Goal: Obtain resource: Obtain resource

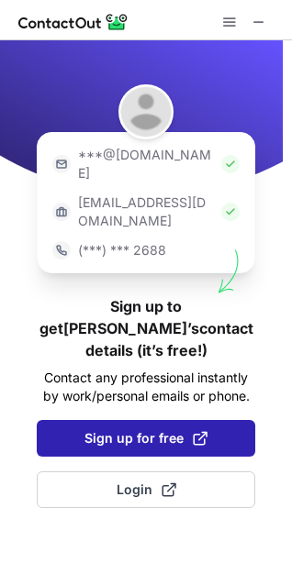
click at [171, 429] on span "Sign up for free" at bounding box center [145, 438] width 123 height 18
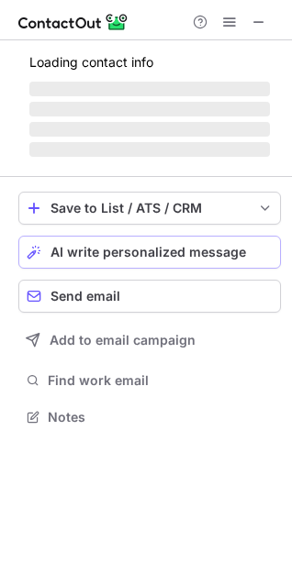
scroll to position [382, 292]
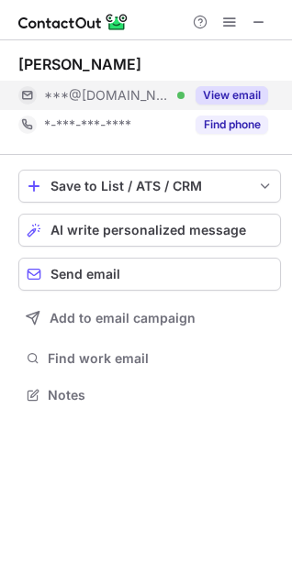
click at [221, 97] on button "View email" at bounding box center [231, 95] width 72 height 18
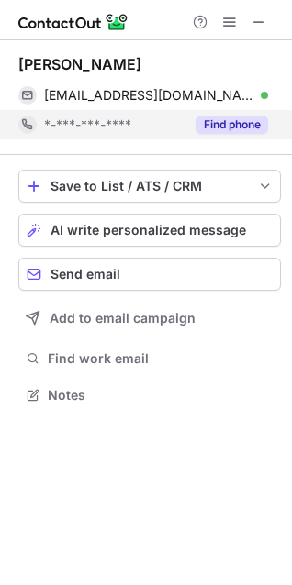
click at [226, 127] on button "Find phone" at bounding box center [231, 125] width 72 height 18
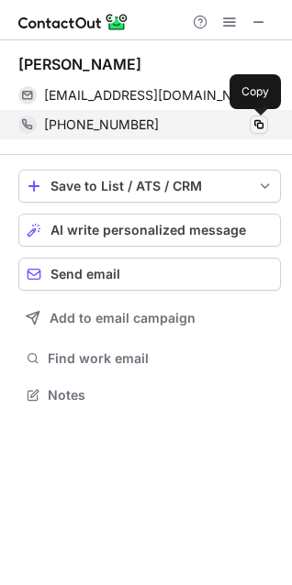
click at [257, 121] on span at bounding box center [258, 124] width 15 height 15
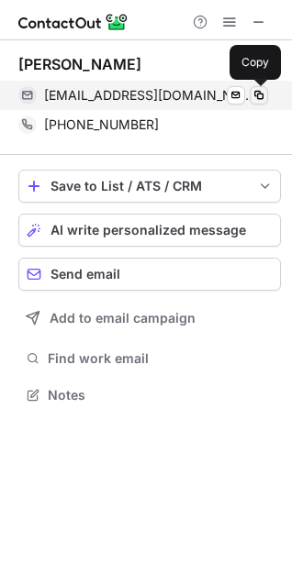
click at [263, 99] on span at bounding box center [258, 95] width 15 height 15
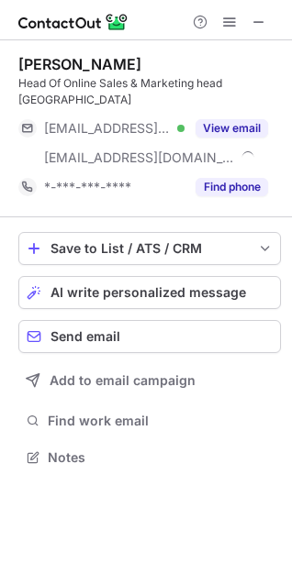
scroll to position [428, 292]
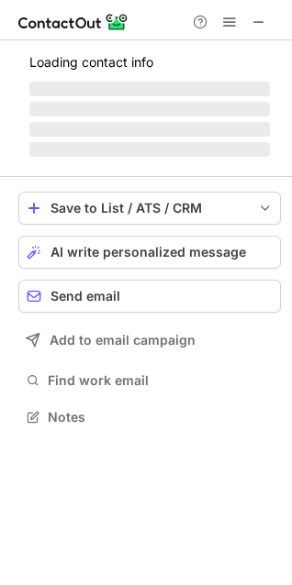
scroll to position [445, 292]
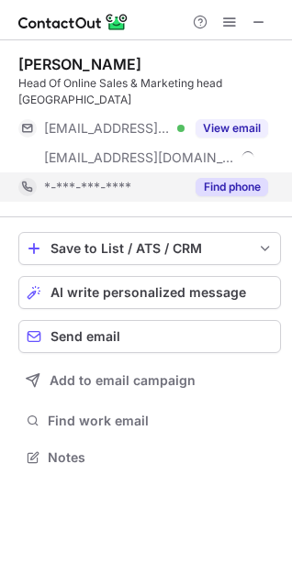
scroll to position [428, 292]
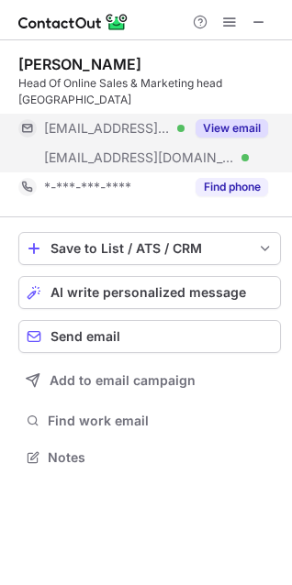
click at [111, 149] on span "***@nokia.com" at bounding box center [139, 157] width 191 height 17
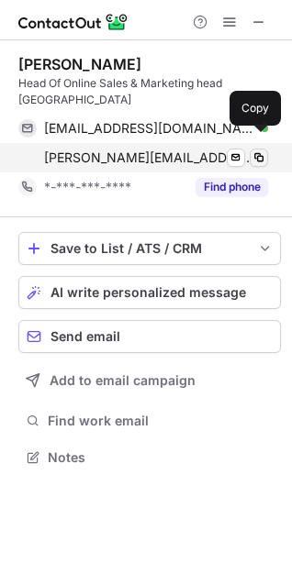
click at [257, 150] on span at bounding box center [258, 157] width 15 height 15
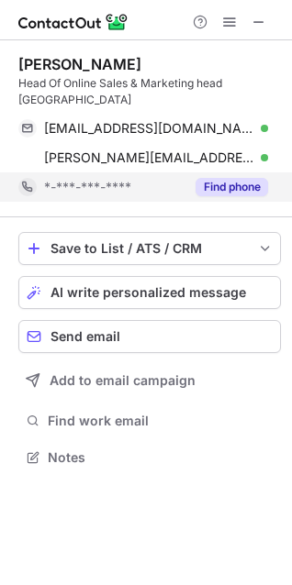
click at [218, 178] on button "Find phone" at bounding box center [231, 187] width 72 height 18
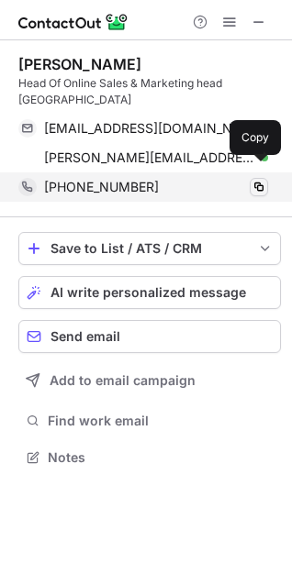
click at [259, 180] on span at bounding box center [258, 187] width 15 height 15
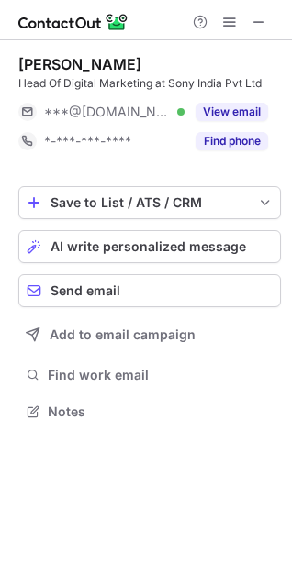
scroll to position [399, 292]
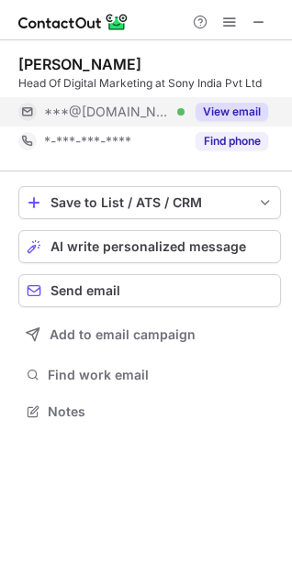
click at [209, 112] on button "View email" at bounding box center [231, 112] width 72 height 18
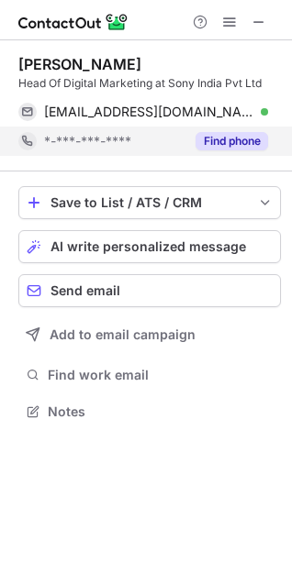
click at [242, 139] on button "Find phone" at bounding box center [231, 141] width 72 height 18
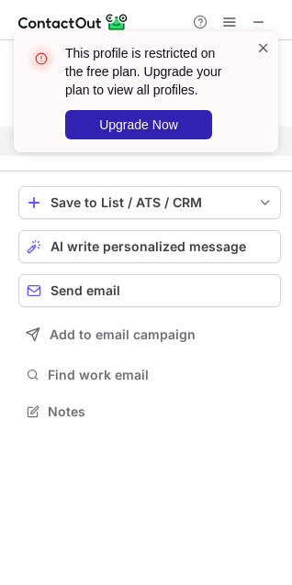
scroll to position [370, 292]
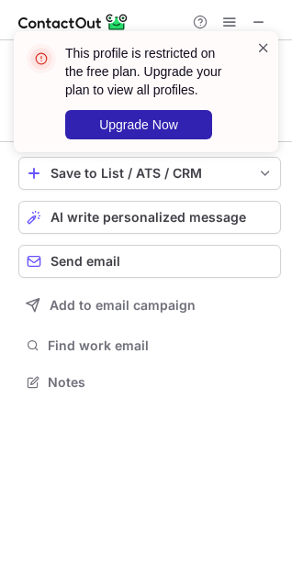
click at [265, 48] on span at bounding box center [263, 48] width 15 height 18
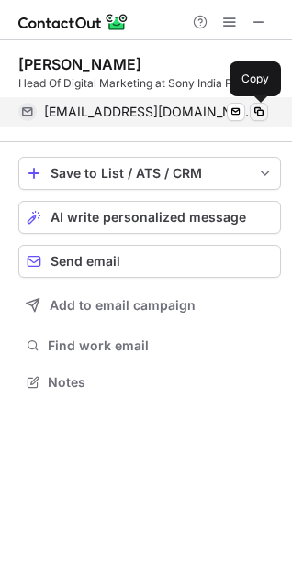
click at [257, 110] on span at bounding box center [258, 112] width 15 height 15
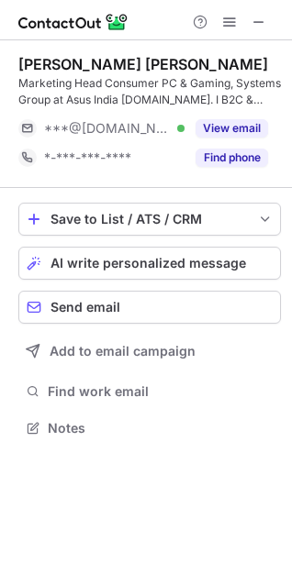
scroll to position [415, 292]
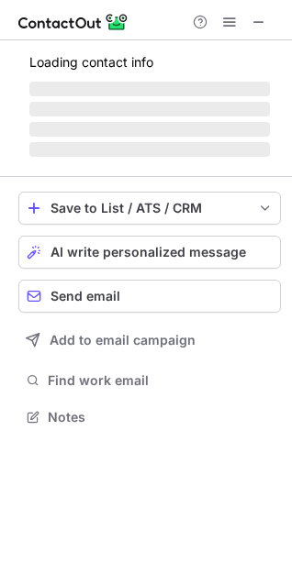
scroll to position [415, 292]
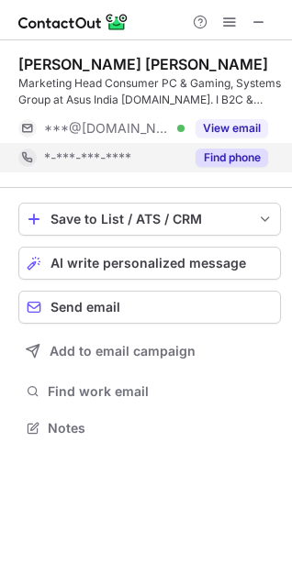
click at [226, 163] on button "Find phone" at bounding box center [231, 158] width 72 height 18
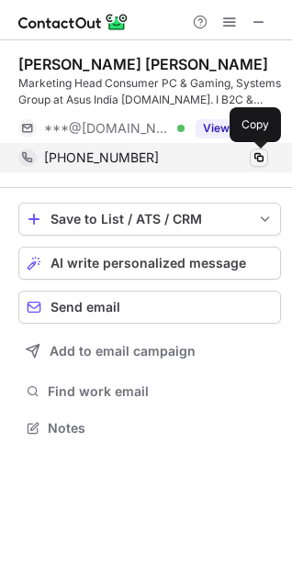
click at [260, 158] on span at bounding box center [258, 157] width 15 height 15
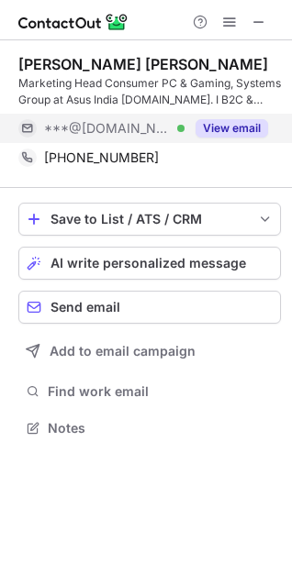
click at [259, 131] on button "View email" at bounding box center [231, 128] width 72 height 18
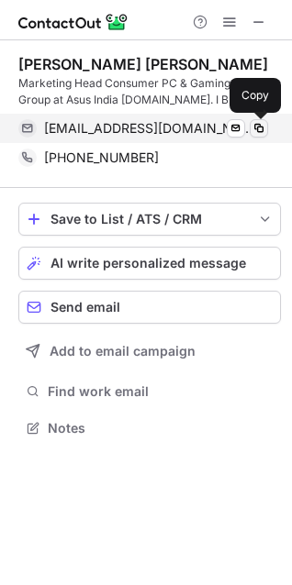
click at [255, 127] on span at bounding box center [258, 128] width 15 height 15
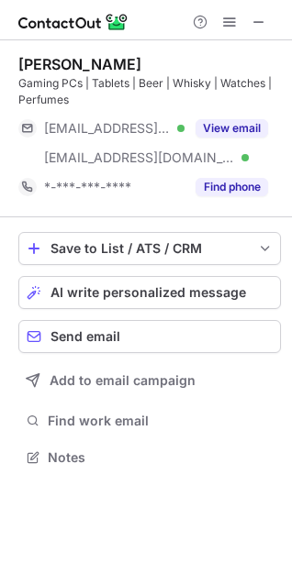
scroll to position [445, 292]
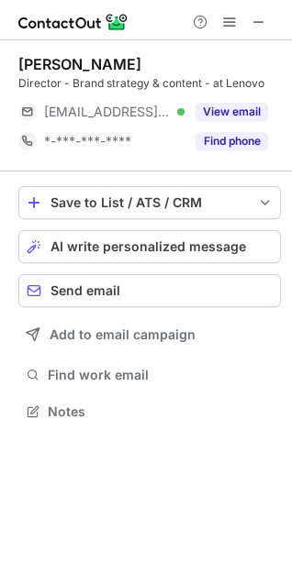
scroll to position [399, 292]
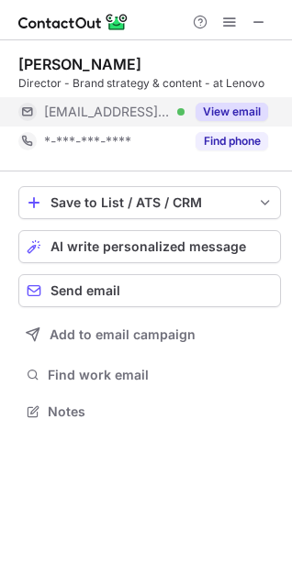
click at [220, 116] on button "View email" at bounding box center [231, 112] width 72 height 18
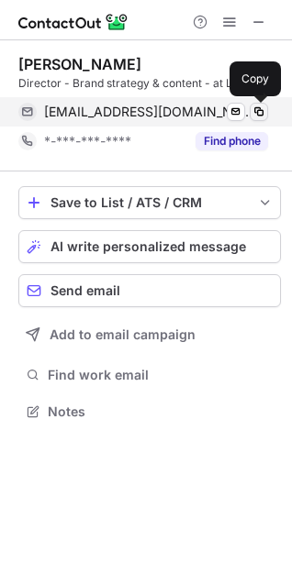
click at [258, 113] on span at bounding box center [258, 112] width 15 height 15
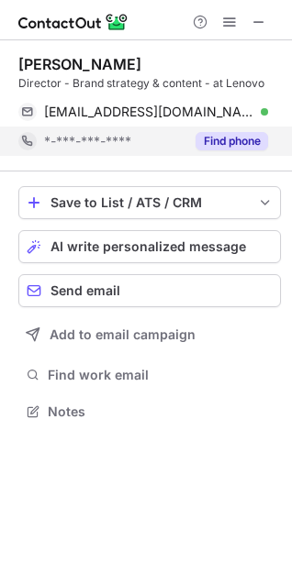
click at [226, 145] on button "Find phone" at bounding box center [231, 141] width 72 height 18
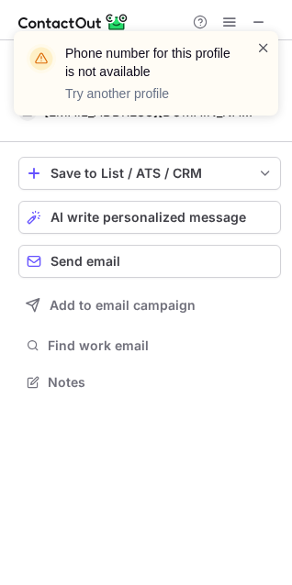
scroll to position [370, 292]
click at [261, 46] on span at bounding box center [263, 48] width 15 height 18
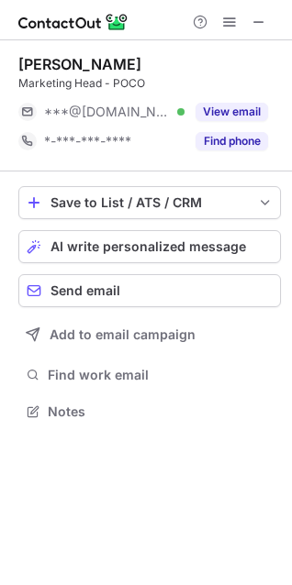
scroll to position [399, 292]
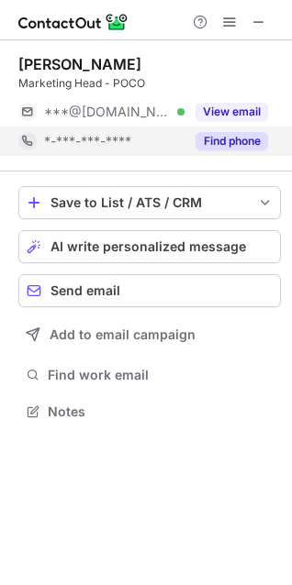
click at [237, 138] on button "Find phone" at bounding box center [231, 141] width 72 height 18
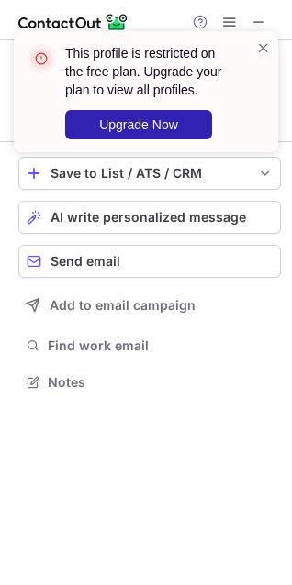
scroll to position [370, 292]
click at [257, 44] on span at bounding box center [263, 48] width 15 height 18
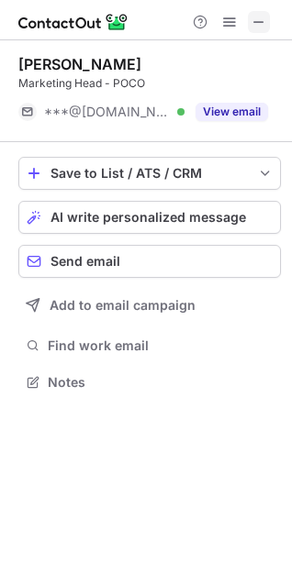
click at [252, 23] on span at bounding box center [258, 22] width 15 height 15
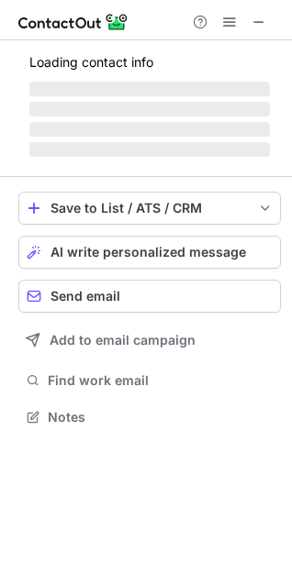
scroll to position [399, 292]
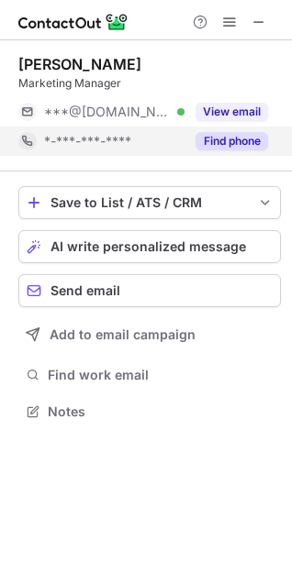
click at [247, 144] on button "Find phone" at bounding box center [231, 141] width 72 height 18
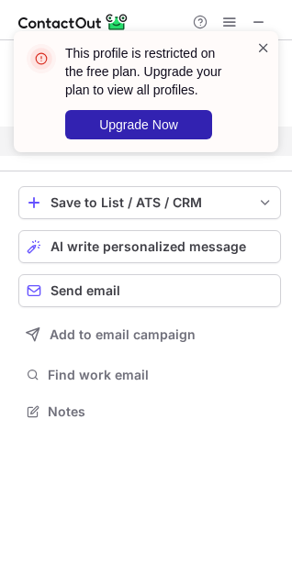
click at [260, 50] on span at bounding box center [263, 48] width 15 height 18
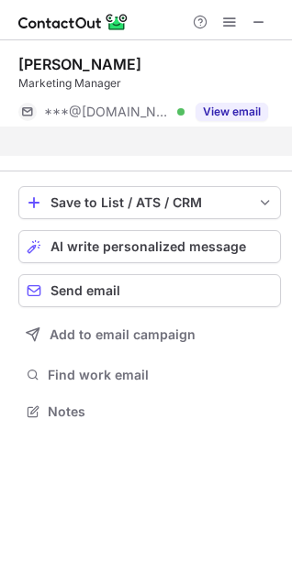
scroll to position [370, 292]
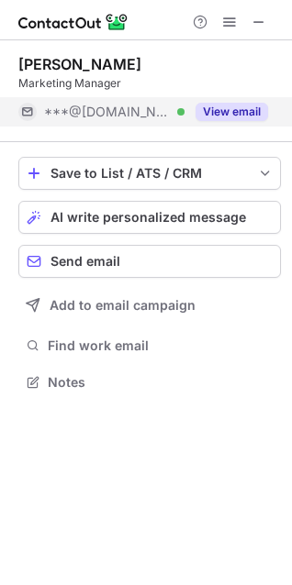
click at [237, 112] on button "View email" at bounding box center [231, 112] width 72 height 18
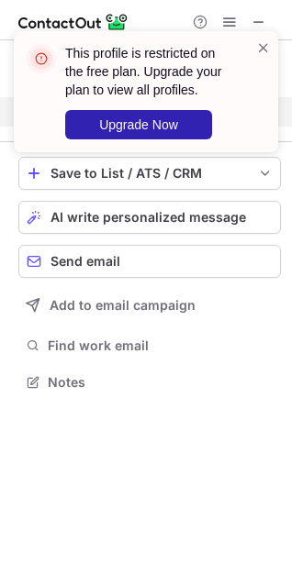
click at [272, 44] on div "This profile is restricted on the free plan. Upgrade your plan to view all prof…" at bounding box center [146, 91] width 264 height 121
click at [265, 44] on span at bounding box center [263, 48] width 15 height 18
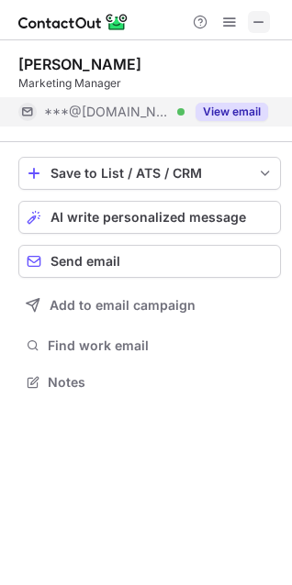
click at [259, 18] on span at bounding box center [258, 22] width 15 height 15
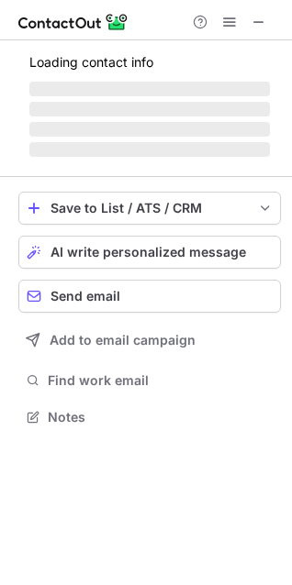
scroll to position [445, 292]
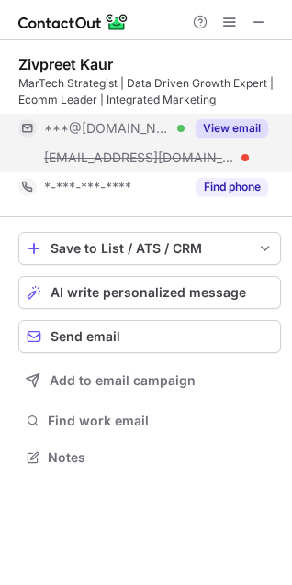
click at [226, 130] on button "View email" at bounding box center [231, 128] width 72 height 18
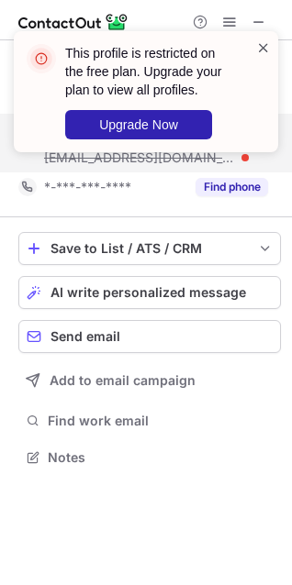
click at [260, 52] on span at bounding box center [263, 48] width 15 height 18
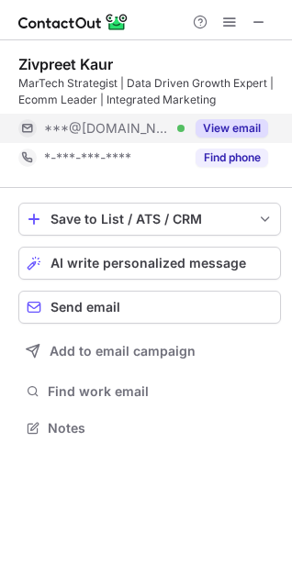
scroll to position [415, 292]
click at [250, 23] on button at bounding box center [259, 22] width 22 height 22
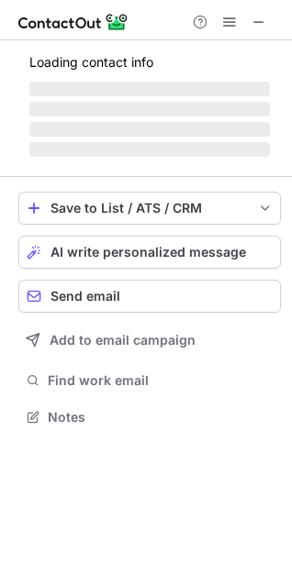
scroll to position [445, 292]
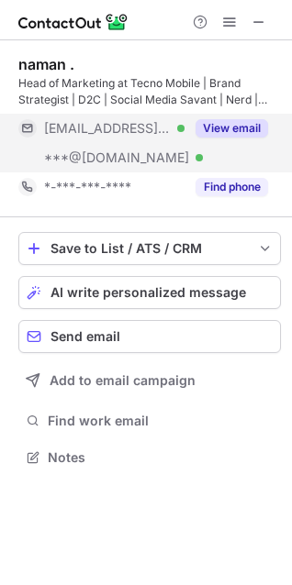
click at [215, 132] on button "View email" at bounding box center [231, 128] width 72 height 18
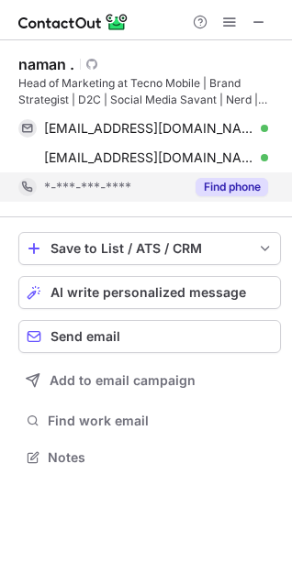
click at [255, 187] on button "Find phone" at bounding box center [231, 187] width 72 height 18
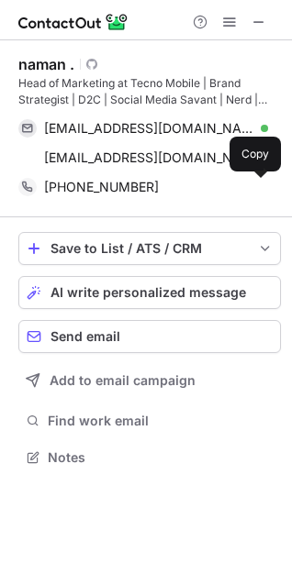
click at [255, 187] on span at bounding box center [258, 187] width 15 height 15
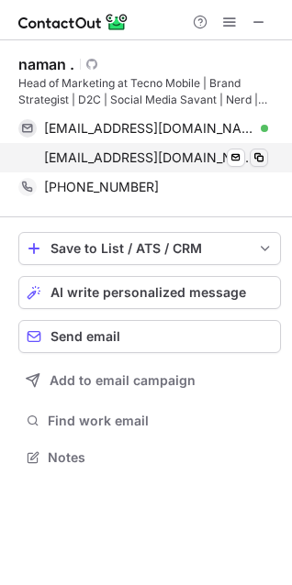
click at [260, 157] on span at bounding box center [258, 157] width 15 height 15
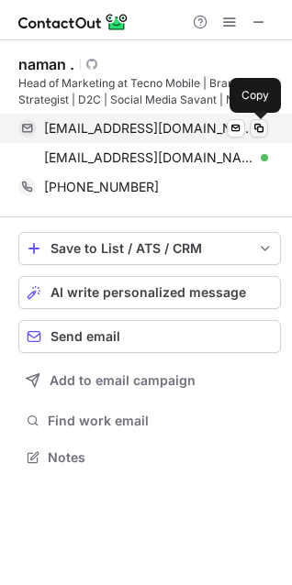
click at [257, 130] on span at bounding box center [258, 128] width 15 height 15
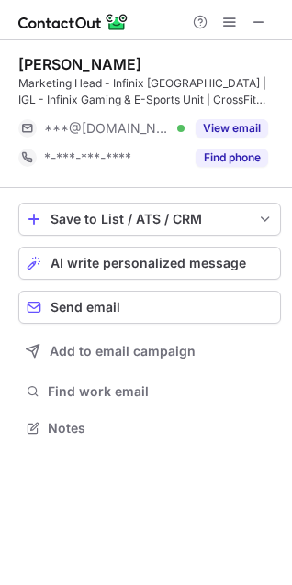
scroll to position [415, 292]
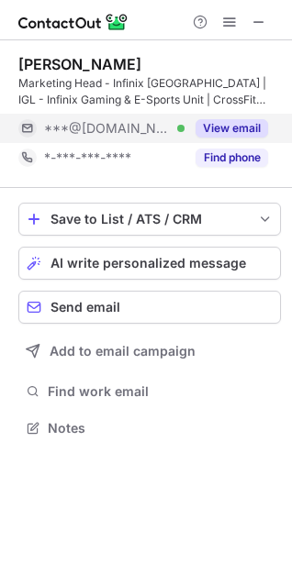
click at [221, 129] on button "View email" at bounding box center [231, 128] width 72 height 18
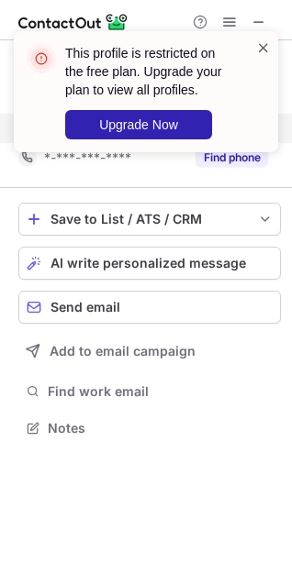
click at [261, 49] on span at bounding box center [263, 48] width 15 height 18
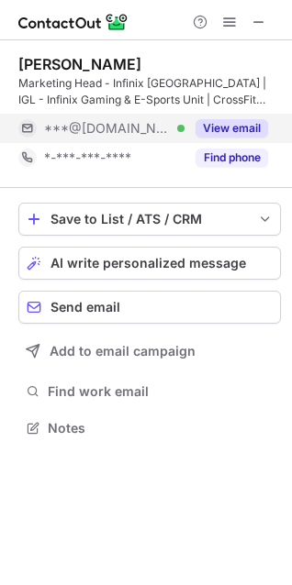
click at [247, 159] on div "This profile is restricted on the free plan. Upgrade your plan to view all prof…" at bounding box center [145, 99] width 293 height 172
click at [247, 159] on button "Find phone" at bounding box center [231, 158] width 72 height 18
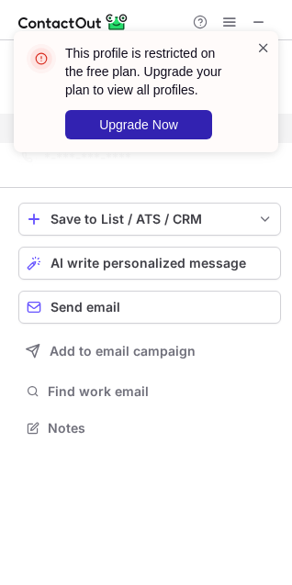
click at [265, 48] on span at bounding box center [263, 48] width 15 height 18
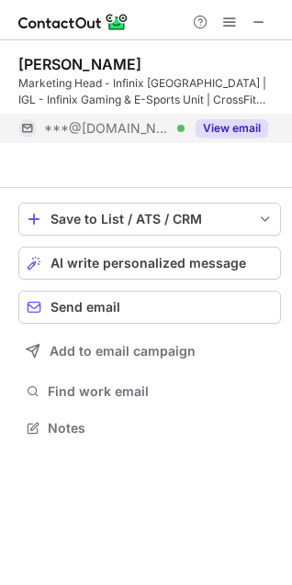
scroll to position [386, 292]
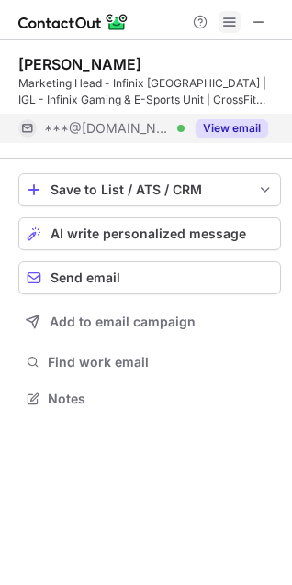
click at [237, 27] on button at bounding box center [229, 22] width 22 height 22
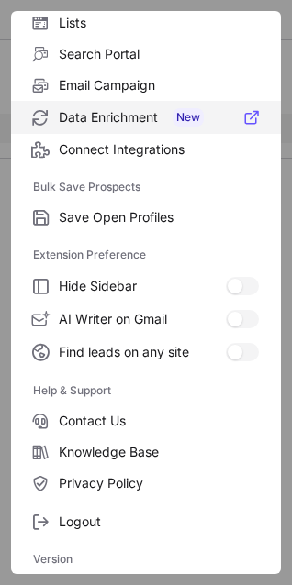
scroll to position [0, 0]
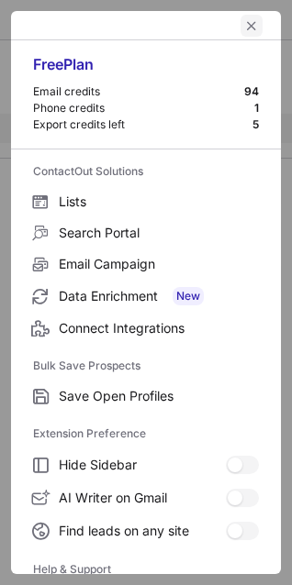
click at [244, 25] on span "left-button" at bounding box center [251, 25] width 15 height 15
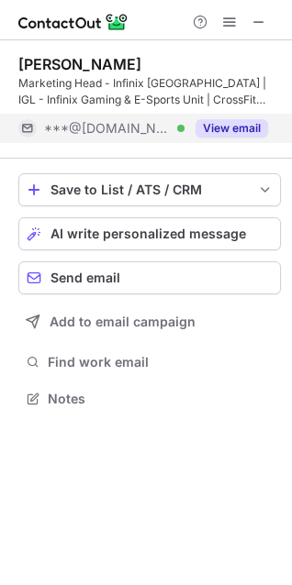
click at [239, 126] on button "View email" at bounding box center [231, 128] width 72 height 18
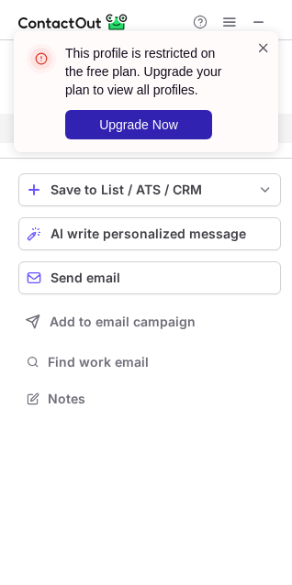
click at [263, 47] on span at bounding box center [263, 48] width 15 height 18
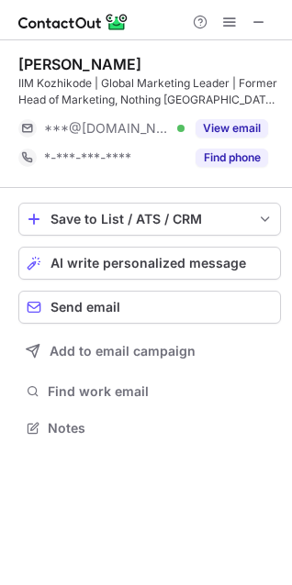
scroll to position [415, 292]
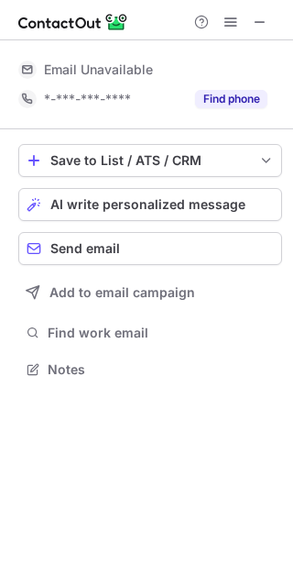
scroll to position [404, 293]
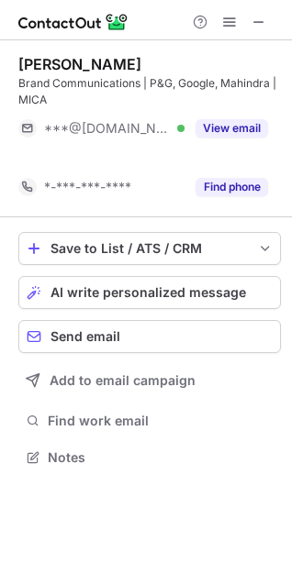
scroll to position [415, 292]
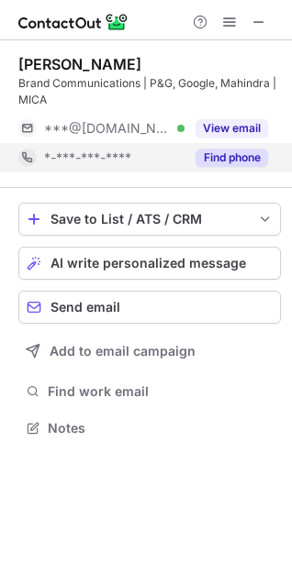
click at [215, 155] on button "Find phone" at bounding box center [231, 158] width 72 height 18
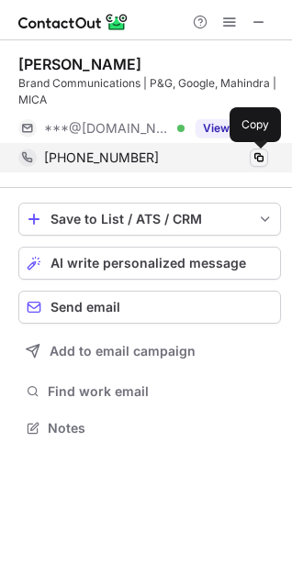
click at [253, 154] on span at bounding box center [258, 157] width 15 height 15
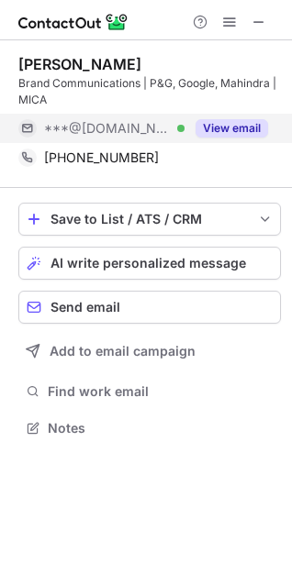
click at [226, 125] on button "View email" at bounding box center [231, 128] width 72 height 18
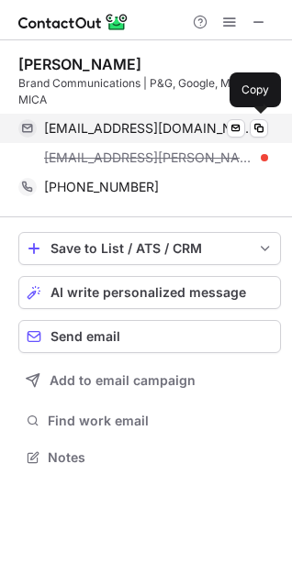
scroll to position [445, 292]
click at [257, 129] on span at bounding box center [258, 128] width 15 height 15
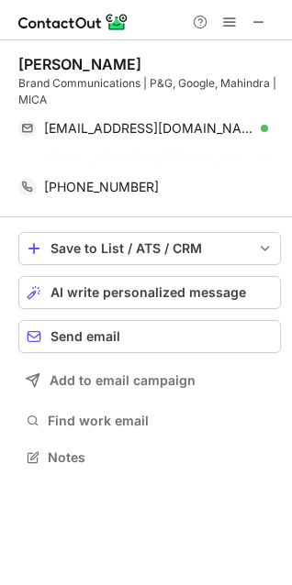
scroll to position [415, 292]
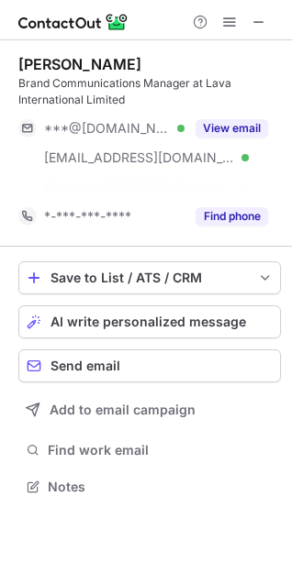
scroll to position [445, 292]
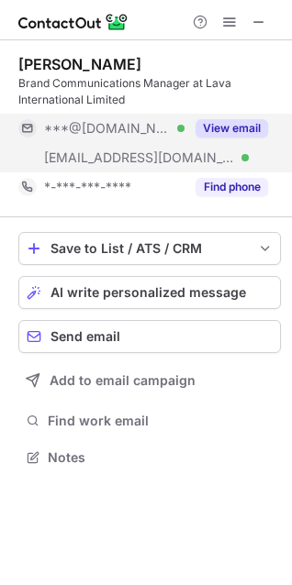
click at [225, 127] on button "View email" at bounding box center [231, 128] width 72 height 18
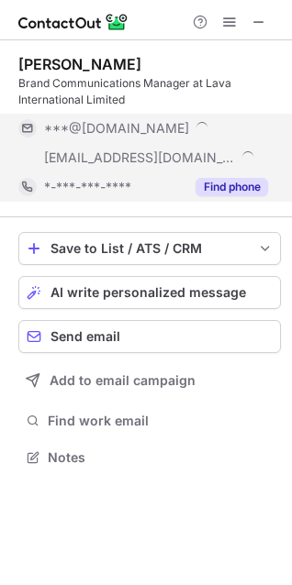
scroll to position [474, 292]
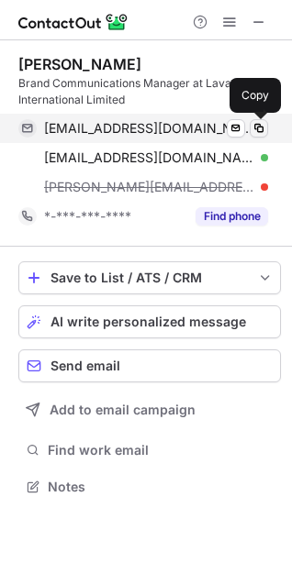
click at [260, 125] on span at bounding box center [258, 128] width 15 height 15
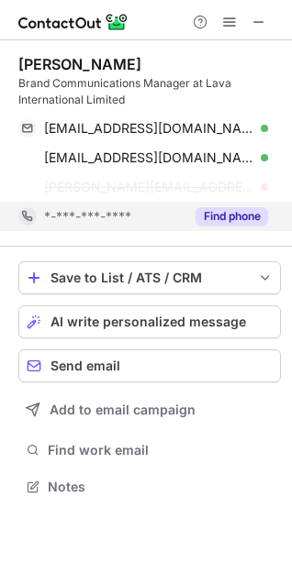
click at [217, 222] on button "Find phone" at bounding box center [231, 216] width 72 height 18
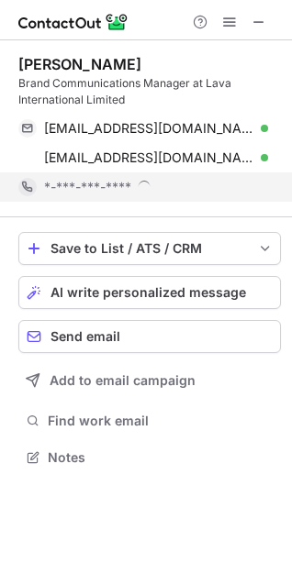
scroll to position [445, 292]
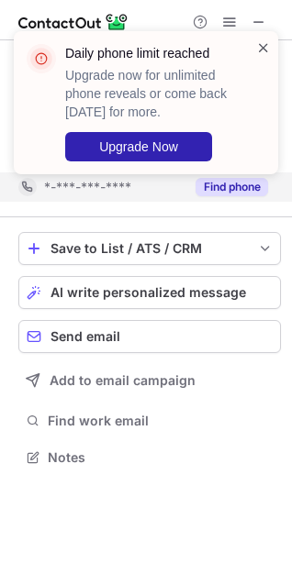
click at [258, 46] on span at bounding box center [263, 48] width 15 height 18
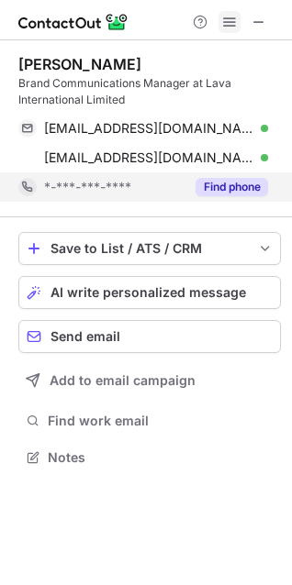
click at [237, 22] on button at bounding box center [229, 22] width 22 height 22
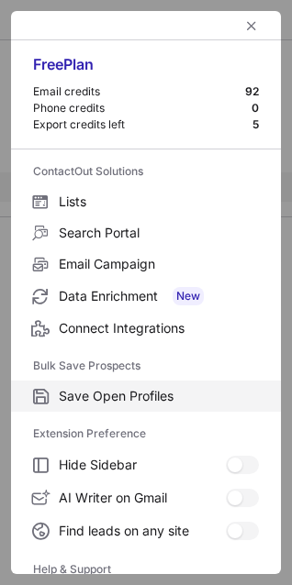
scroll to position [179, 0]
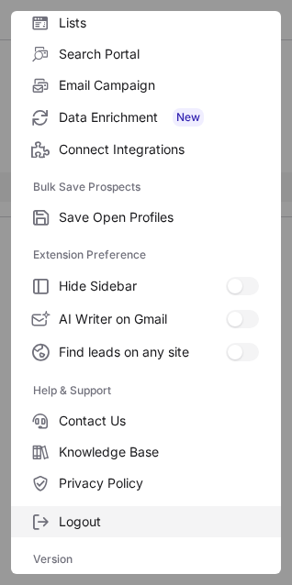
click at [79, 520] on span "Logout" at bounding box center [159, 522] width 200 height 17
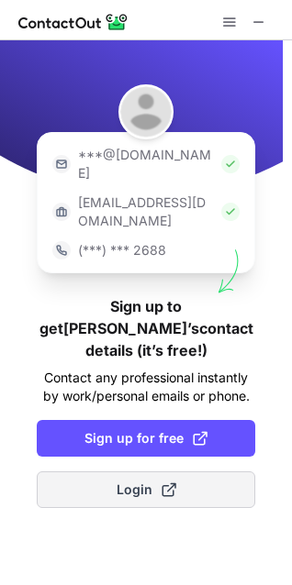
click at [89, 471] on button "Login" at bounding box center [146, 489] width 218 height 37
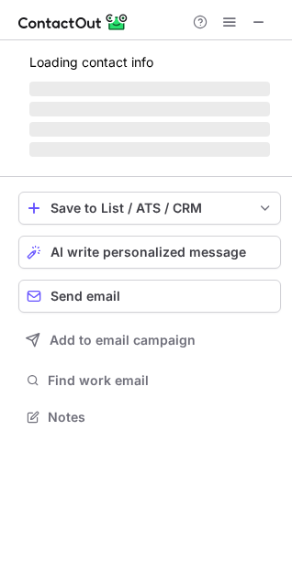
scroll to position [404, 292]
click at [236, 29] on span at bounding box center [229, 22] width 15 height 15
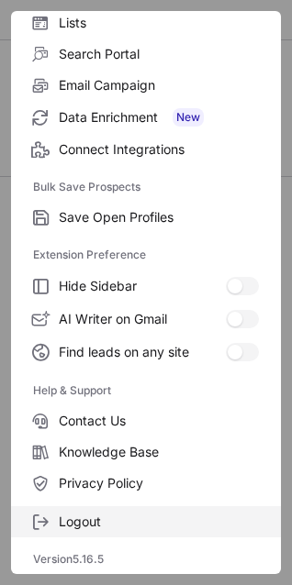
scroll to position [412, 292]
click at [114, 525] on span "Logout" at bounding box center [159, 522] width 200 height 17
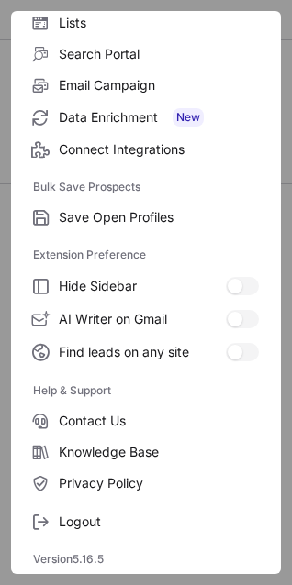
scroll to position [0, 0]
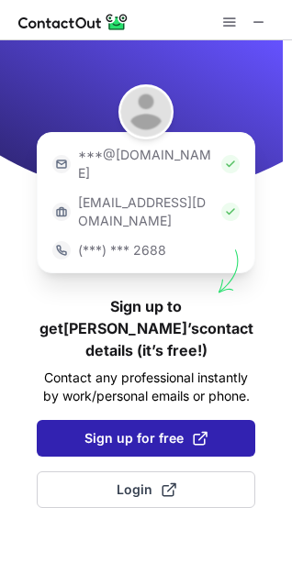
click at [118, 429] on span "Sign up for free" at bounding box center [145, 438] width 123 height 18
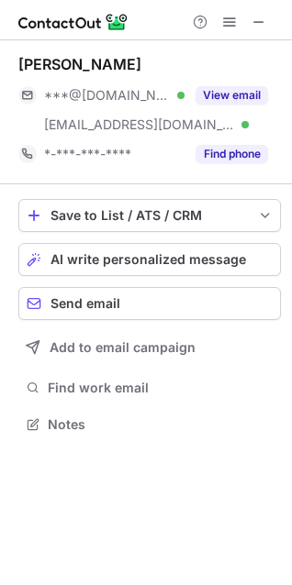
scroll to position [412, 292]
click at [229, 17] on span at bounding box center [229, 22] width 15 height 15
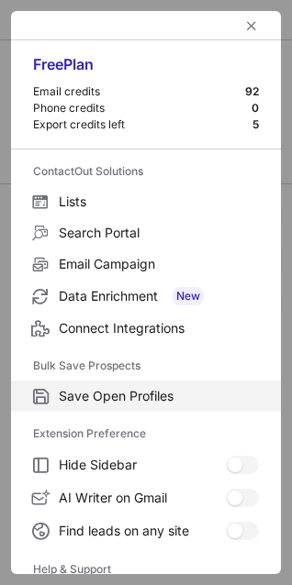
scroll to position [179, 0]
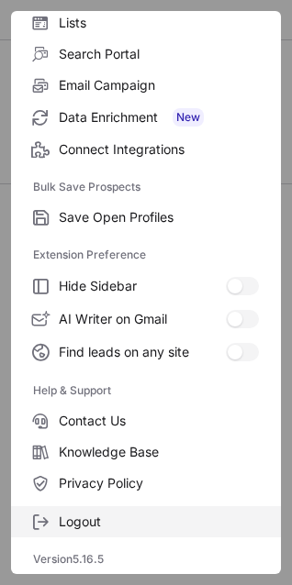
click at [94, 535] on label "Logout" at bounding box center [146, 521] width 270 height 31
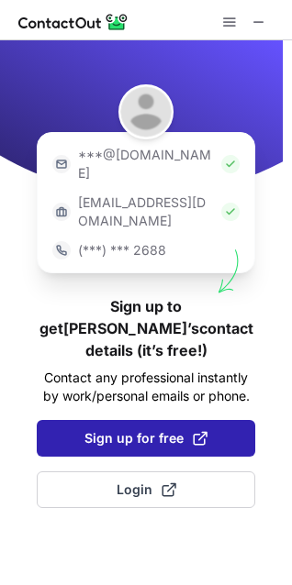
click at [178, 429] on span "Sign up for free" at bounding box center [145, 438] width 123 height 18
drag, startPoint x: 178, startPoint y: 378, endPoint x: 219, endPoint y: 385, distance: 41.9
click at [219, 420] on button "Sign up for free" at bounding box center [146, 438] width 218 height 37
click at [118, 429] on span "Sign up for free" at bounding box center [145, 438] width 123 height 18
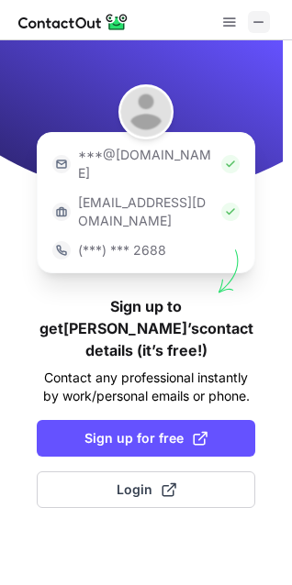
click at [260, 28] on span at bounding box center [258, 22] width 15 height 15
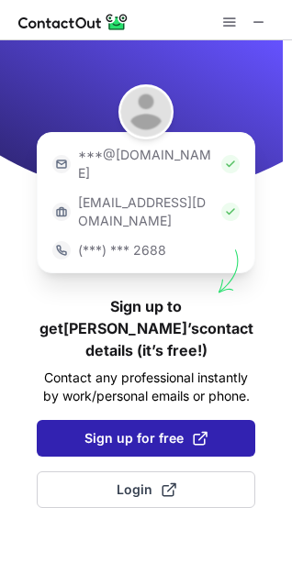
click at [122, 420] on button "Sign up for free" at bounding box center [146, 438] width 218 height 37
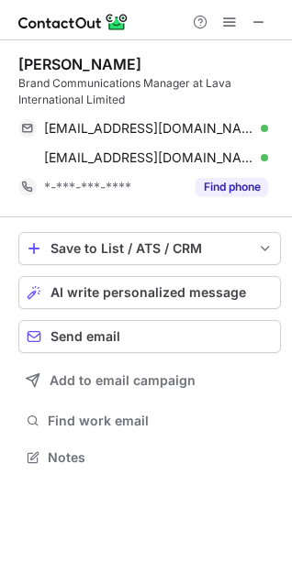
scroll to position [445, 292]
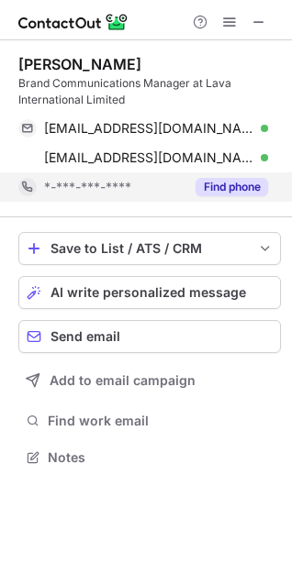
click at [237, 188] on button "Find phone" at bounding box center [231, 187] width 72 height 18
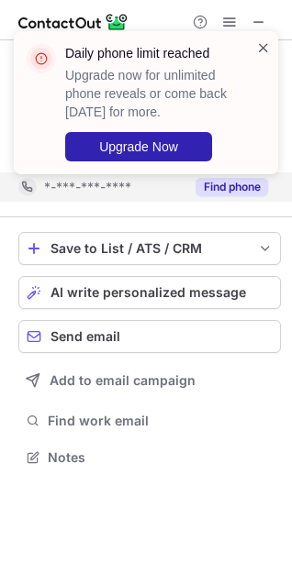
click at [263, 48] on span at bounding box center [263, 48] width 15 height 18
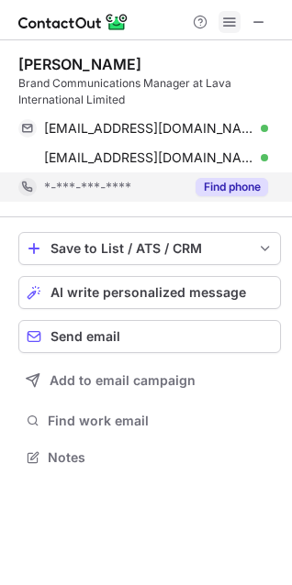
click at [222, 28] on span at bounding box center [229, 22] width 15 height 15
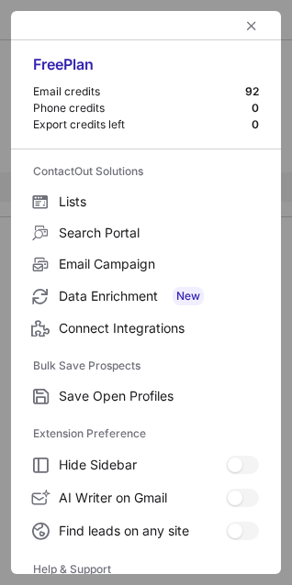
scroll to position [179, 0]
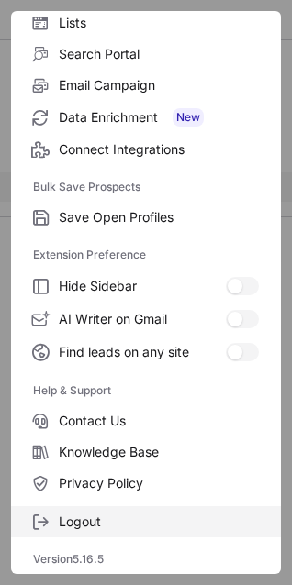
click at [95, 513] on label "Logout" at bounding box center [146, 521] width 270 height 31
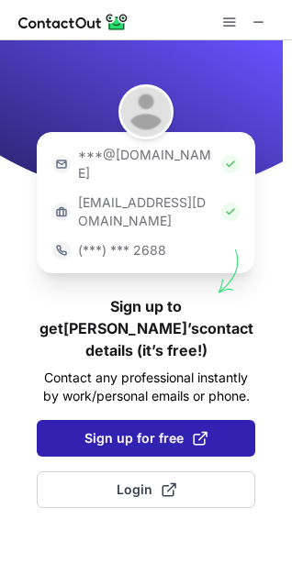
click at [116, 429] on span "Sign up for free" at bounding box center [145, 438] width 123 height 18
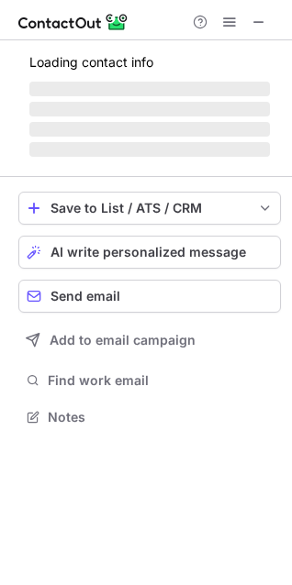
scroll to position [412, 292]
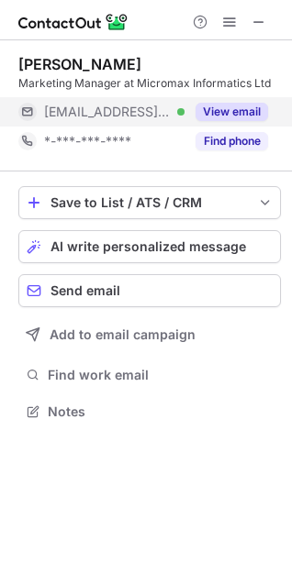
click at [221, 114] on button "View email" at bounding box center [231, 112] width 72 height 18
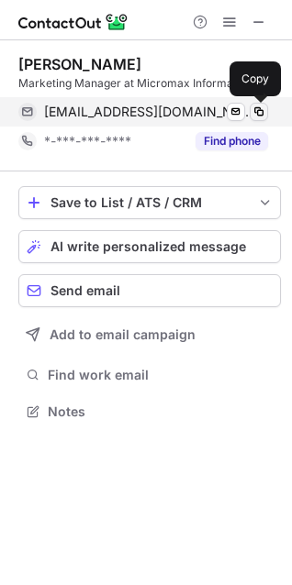
click at [258, 114] on span at bounding box center [258, 112] width 15 height 15
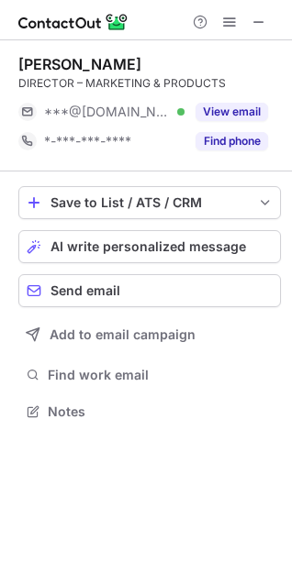
scroll to position [399, 292]
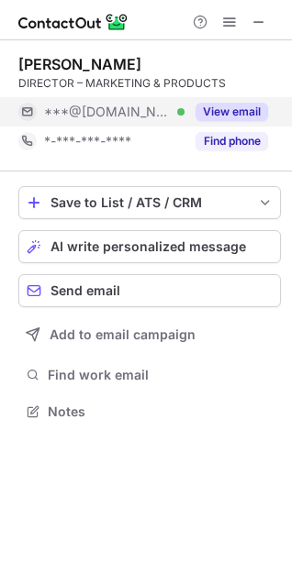
click at [221, 111] on button "View email" at bounding box center [231, 112] width 72 height 18
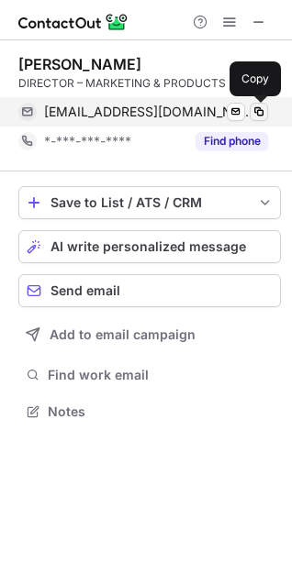
click at [258, 116] on span at bounding box center [258, 112] width 15 height 15
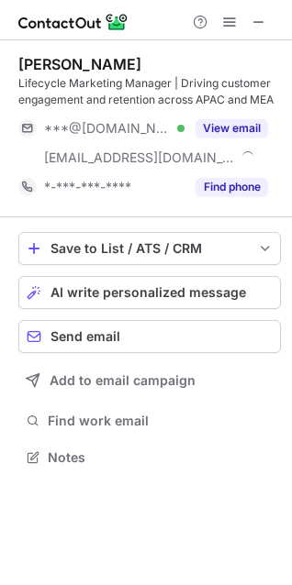
scroll to position [445, 292]
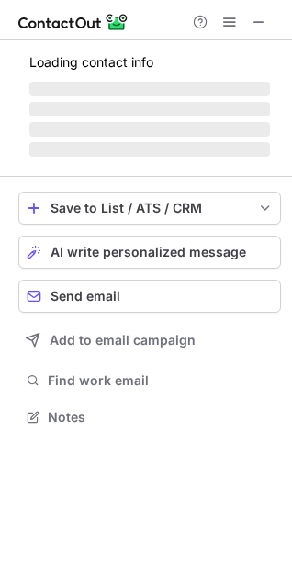
scroll to position [399, 292]
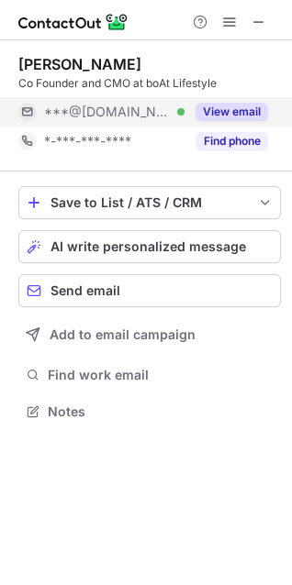
click at [222, 105] on button "View email" at bounding box center [231, 112] width 72 height 18
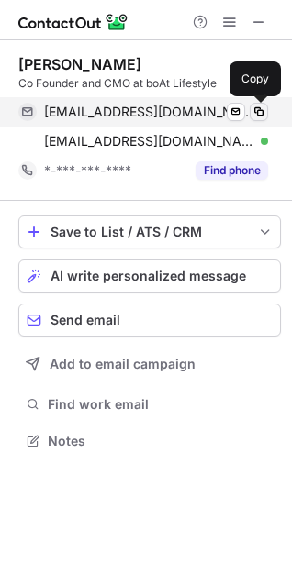
click at [260, 109] on span at bounding box center [258, 112] width 15 height 15
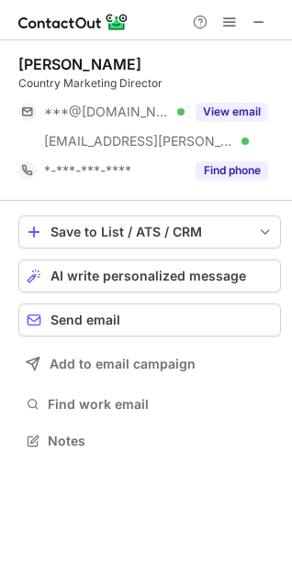
scroll to position [428, 292]
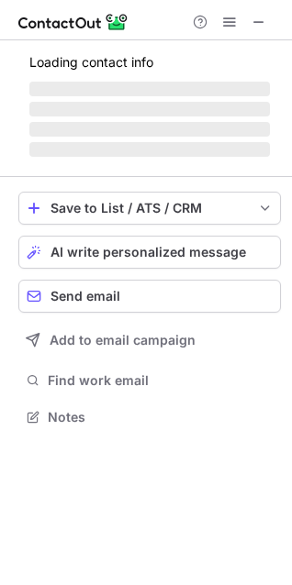
scroll to position [428, 292]
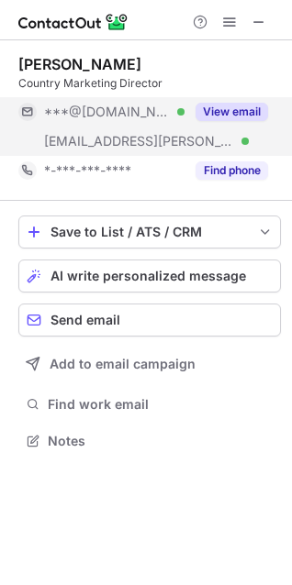
click at [247, 107] on button "View email" at bounding box center [231, 112] width 72 height 18
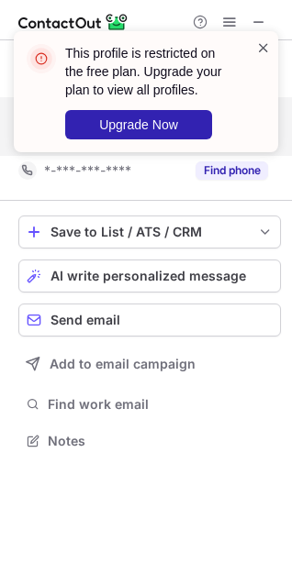
click at [266, 45] on span at bounding box center [263, 48] width 15 height 18
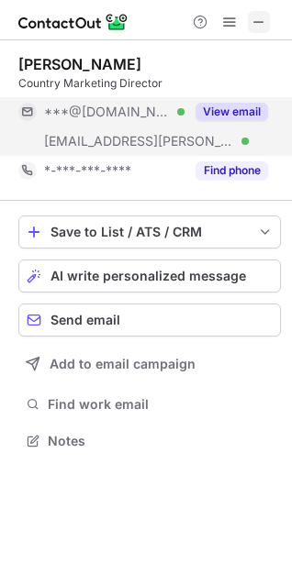
click at [250, 28] on button at bounding box center [259, 22] width 22 height 22
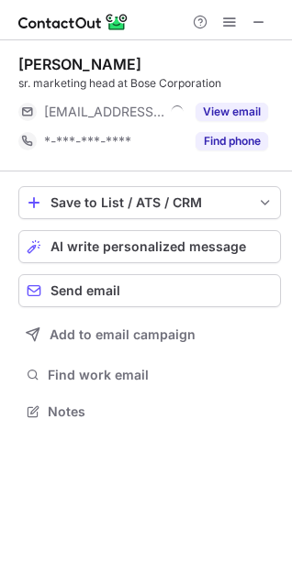
scroll to position [399, 292]
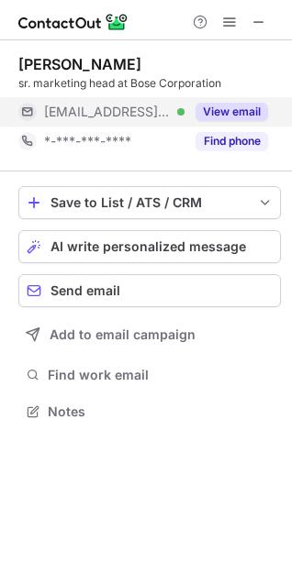
click at [248, 117] on button "View email" at bounding box center [231, 112] width 72 height 18
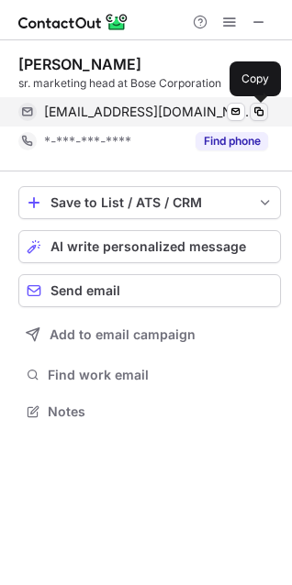
click at [257, 112] on span at bounding box center [258, 112] width 15 height 15
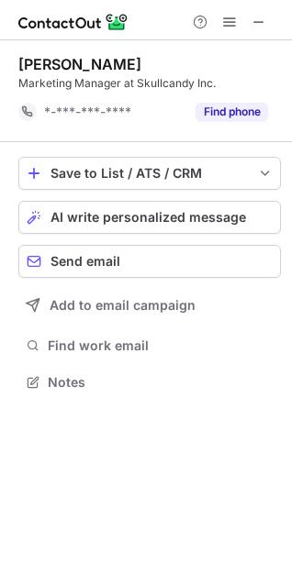
scroll to position [370, 292]
click at [252, 23] on span at bounding box center [258, 22] width 15 height 15
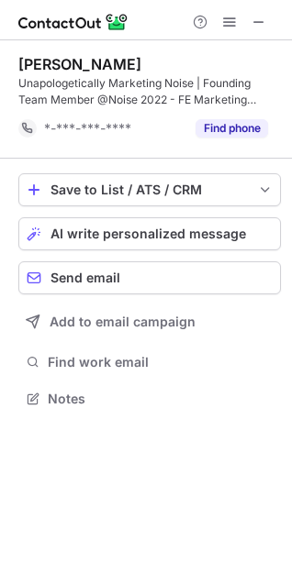
scroll to position [386, 292]
click at [252, 28] on span at bounding box center [258, 22] width 15 height 15
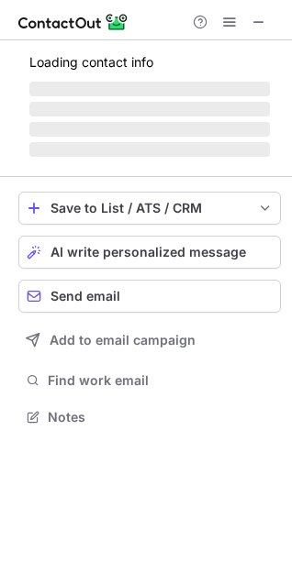
scroll to position [445, 292]
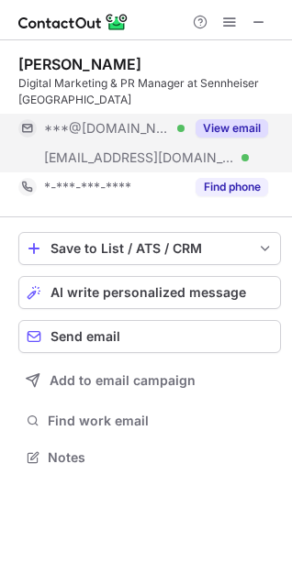
click at [226, 120] on button "View email" at bounding box center [231, 128] width 72 height 18
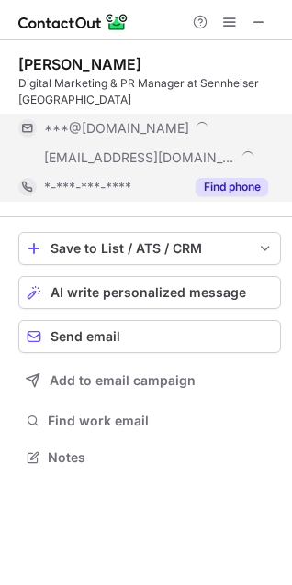
scroll to position [474, 292]
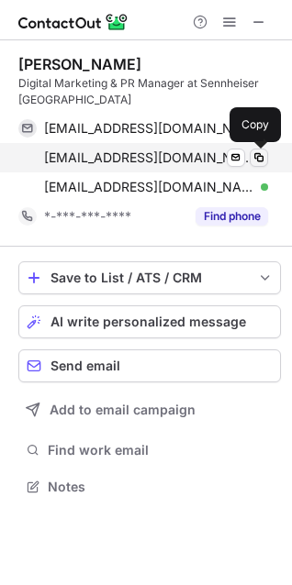
click at [256, 159] on span at bounding box center [258, 157] width 15 height 15
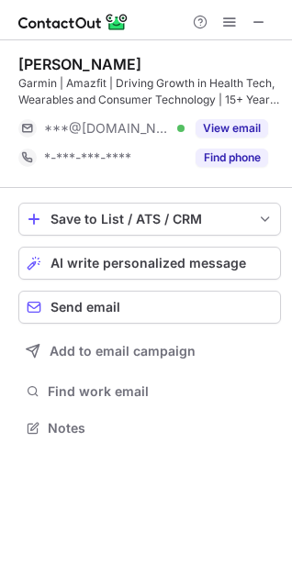
scroll to position [415, 292]
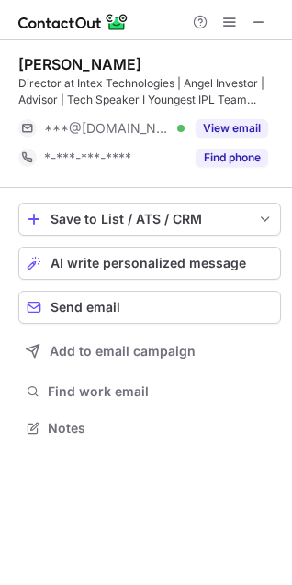
scroll to position [415, 292]
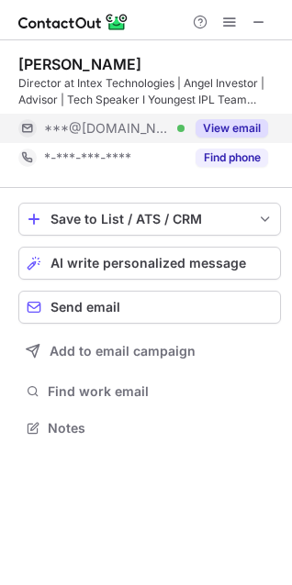
click at [215, 131] on button "View email" at bounding box center [231, 128] width 72 height 18
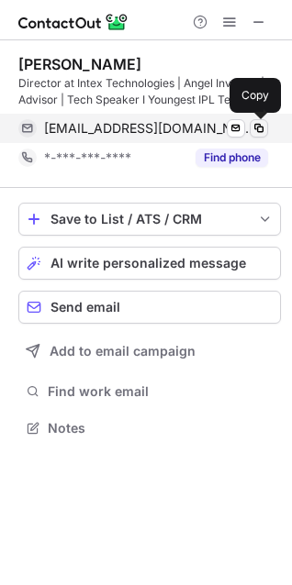
click at [254, 128] on span at bounding box center [258, 128] width 15 height 15
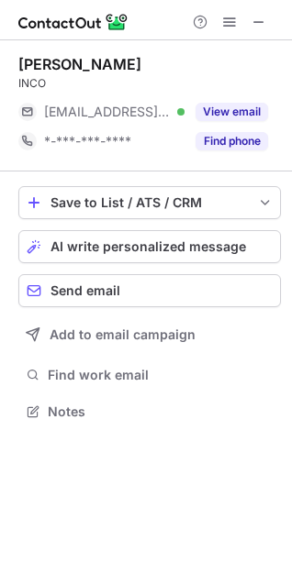
scroll to position [399, 292]
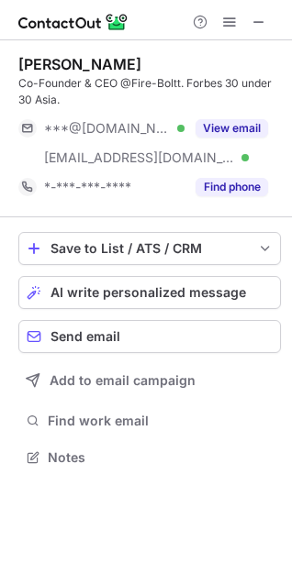
scroll to position [445, 292]
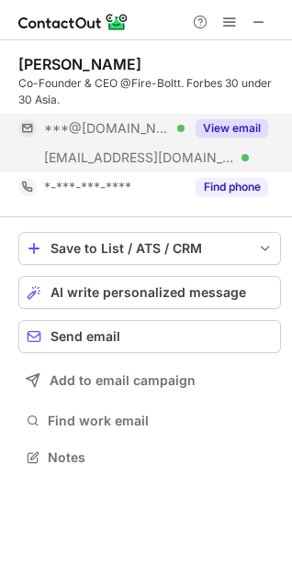
click at [195, 132] on button "View email" at bounding box center [231, 128] width 72 height 18
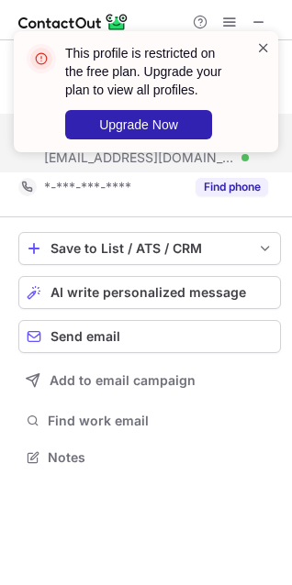
click at [260, 48] on span at bounding box center [263, 48] width 15 height 18
